Goal: Book appointment/travel/reservation

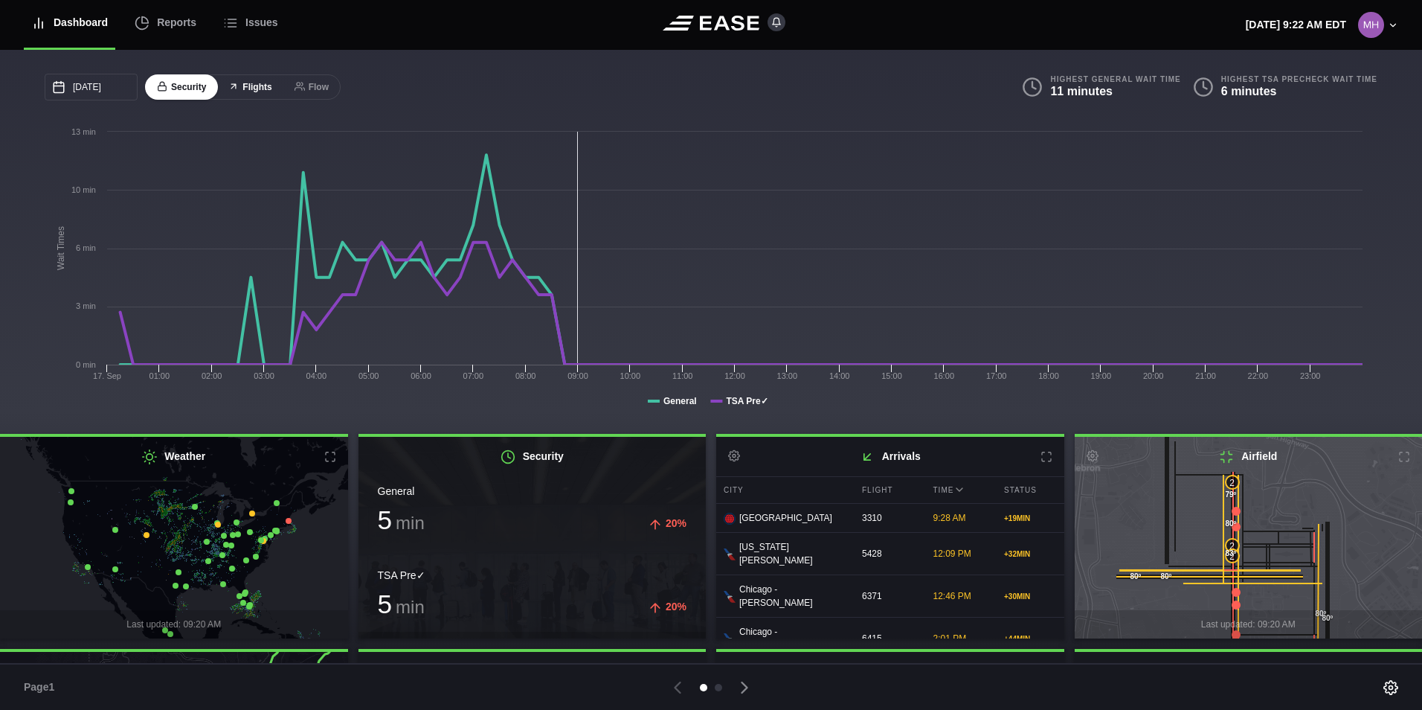
click at [252, 87] on button "Flights" at bounding box center [249, 87] width 67 height 26
